Goal: Ask a question

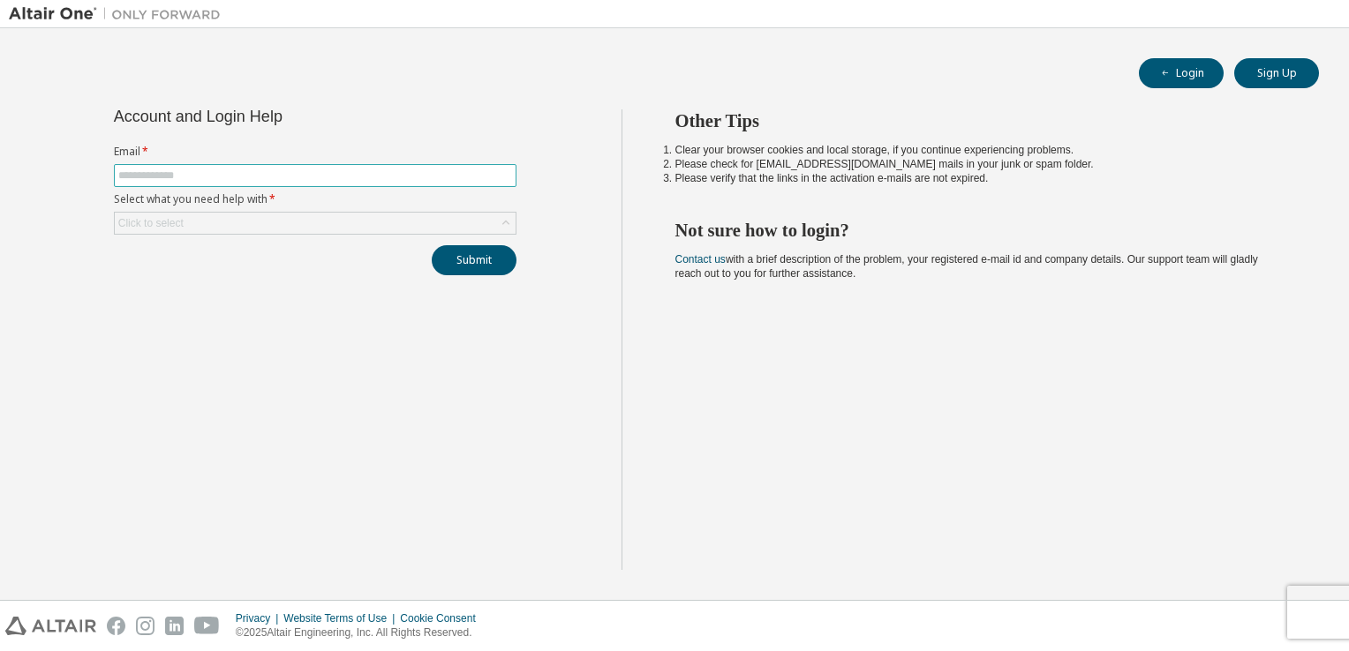
click at [323, 169] on input "text" at bounding box center [315, 176] width 394 height 14
type input "**********"
click at [251, 217] on div "Click to select" at bounding box center [315, 223] width 401 height 21
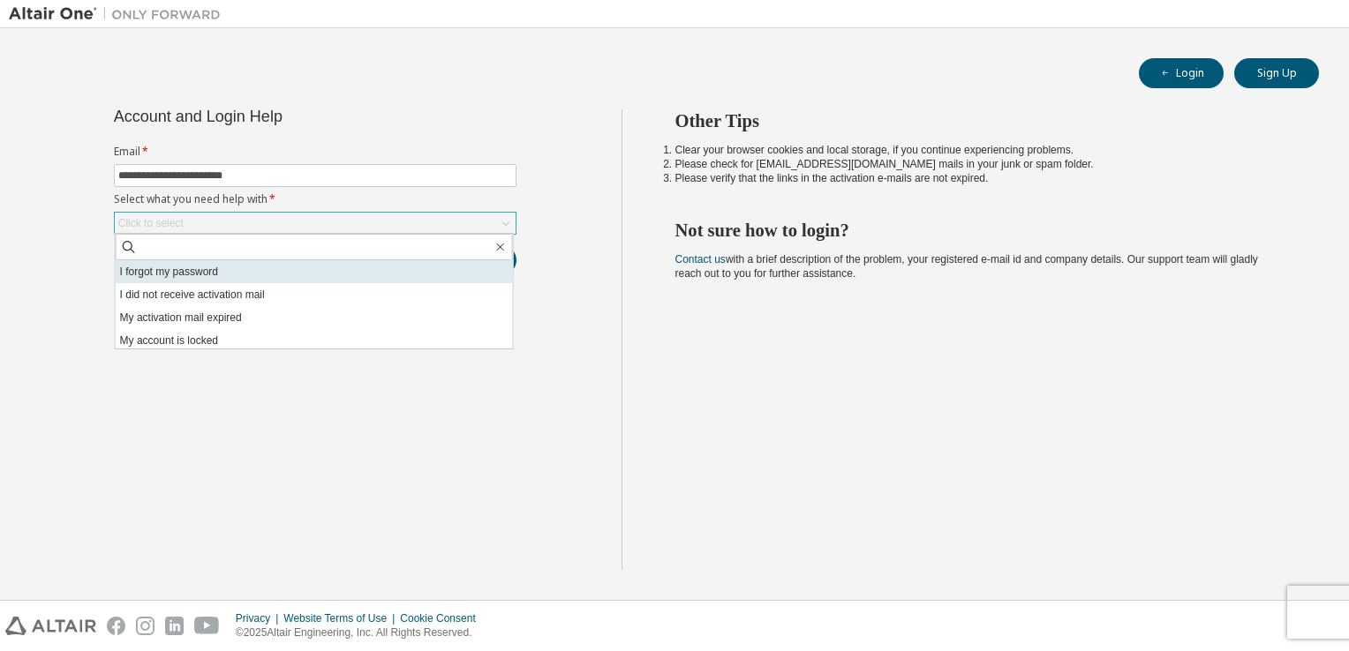
click at [229, 275] on li "I forgot my password" at bounding box center [314, 271] width 397 height 23
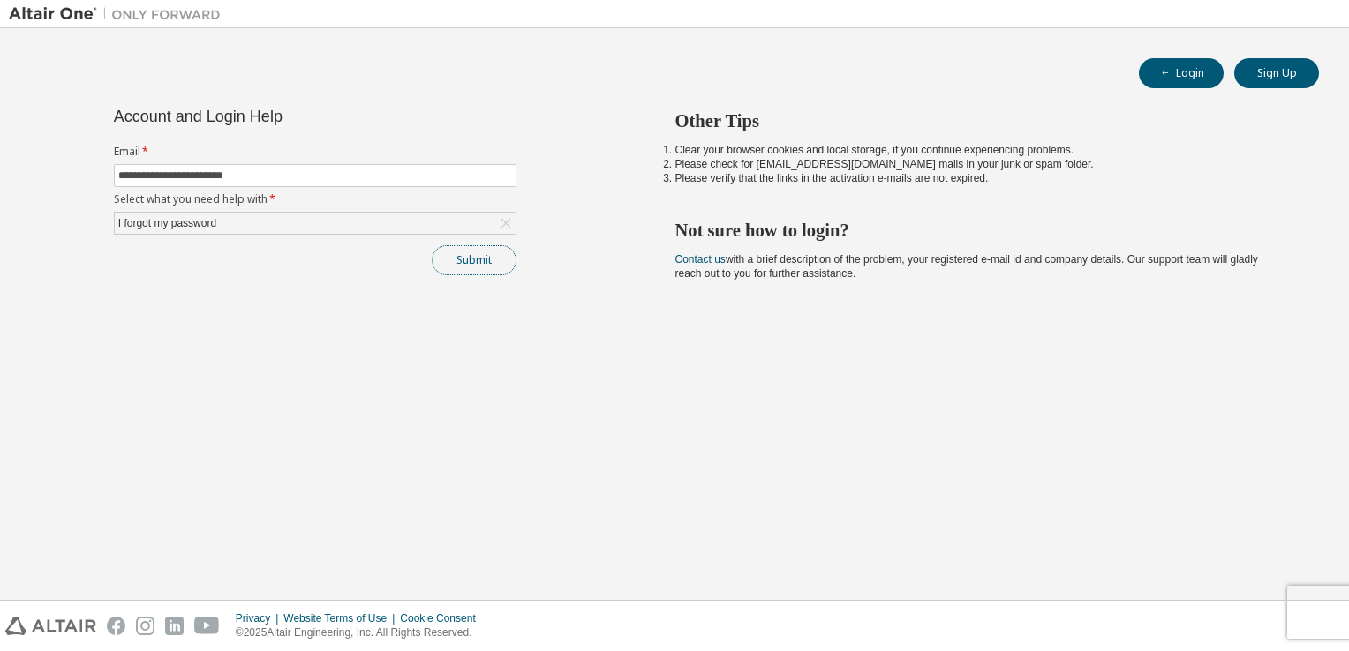
click at [452, 269] on button "Submit" at bounding box center [474, 260] width 85 height 30
click at [452, 263] on button "Submit" at bounding box center [474, 260] width 85 height 30
